Goal: Navigation & Orientation: Find specific page/section

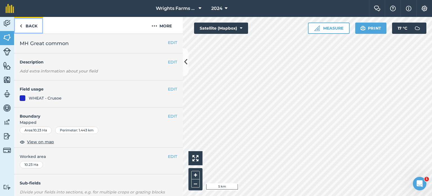
click at [28, 25] on link "Back" at bounding box center [28, 25] width 29 height 17
click at [35, 16] on nav "Wrights Farms Contracting 2024" at bounding box center [195, 8] width 350 height 17
click at [33, 25] on link "Back" at bounding box center [28, 25] width 29 height 17
